Goal: Information Seeking & Learning: Learn about a topic

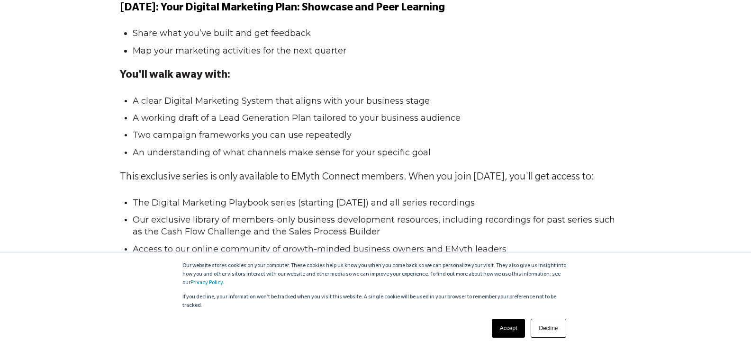
scroll to position [1375, 0]
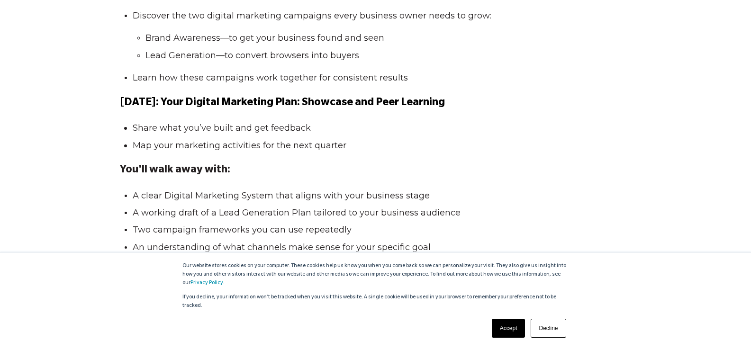
drag, startPoint x: 503, startPoint y: 327, endPoint x: 493, endPoint y: 303, distance: 25.5
click at [503, 327] on link "Accept" at bounding box center [509, 328] width 34 height 19
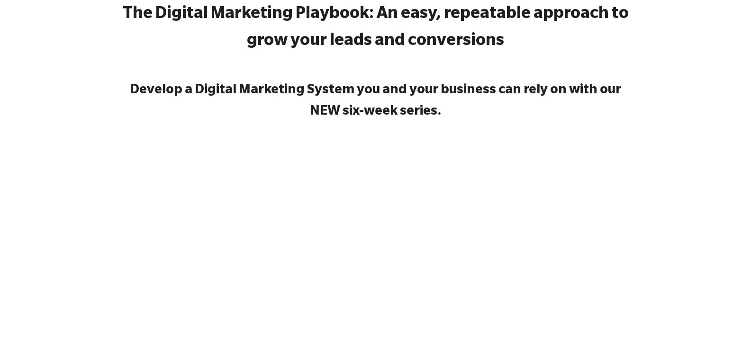
scroll to position [0, 0]
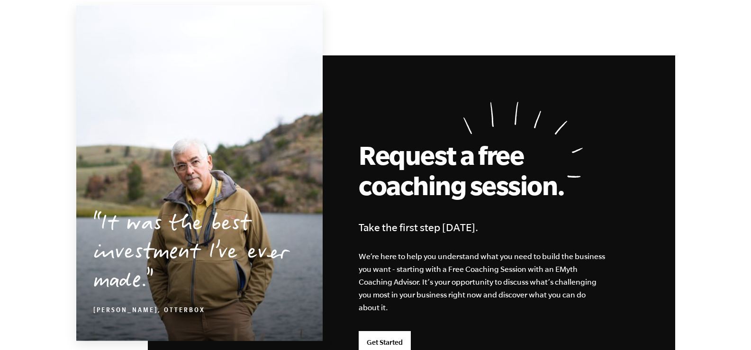
scroll to position [2560, 0]
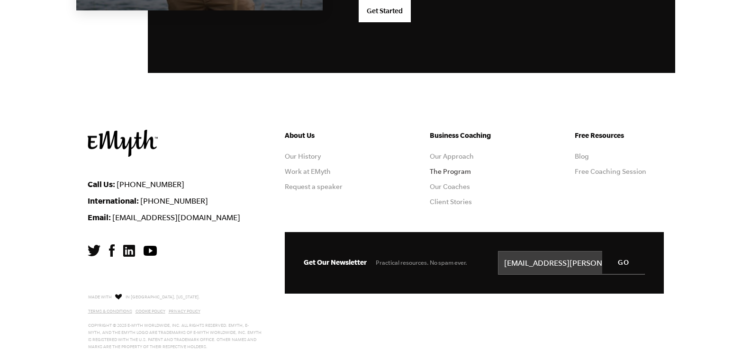
click at [460, 174] on link "The Program" at bounding box center [450, 172] width 41 height 8
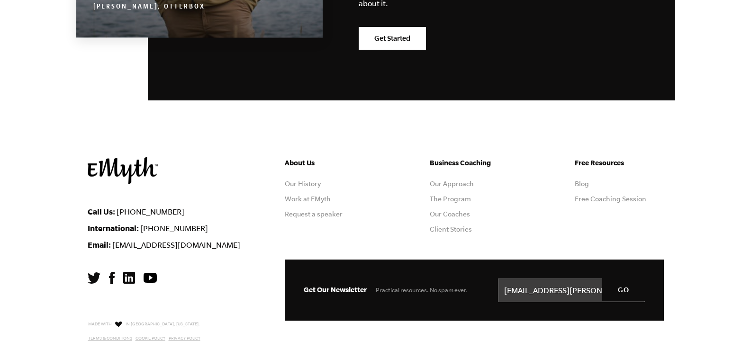
scroll to position [4758, 0]
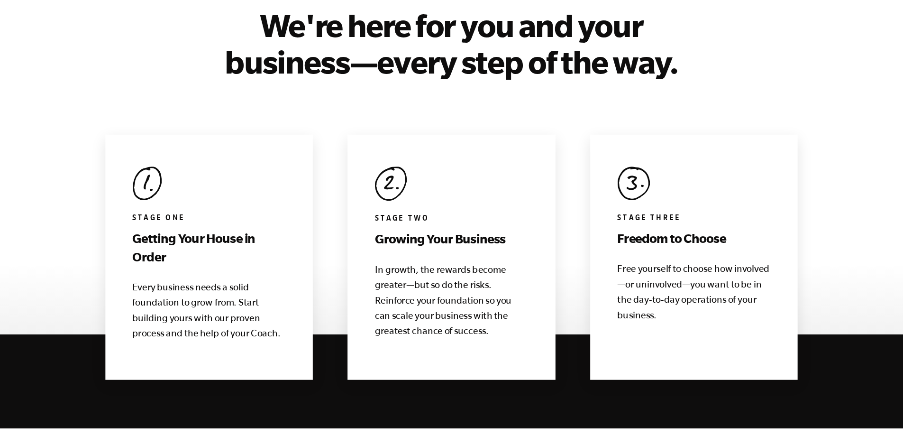
scroll to position [899, 0]
